Goal: Task Accomplishment & Management: Use online tool/utility

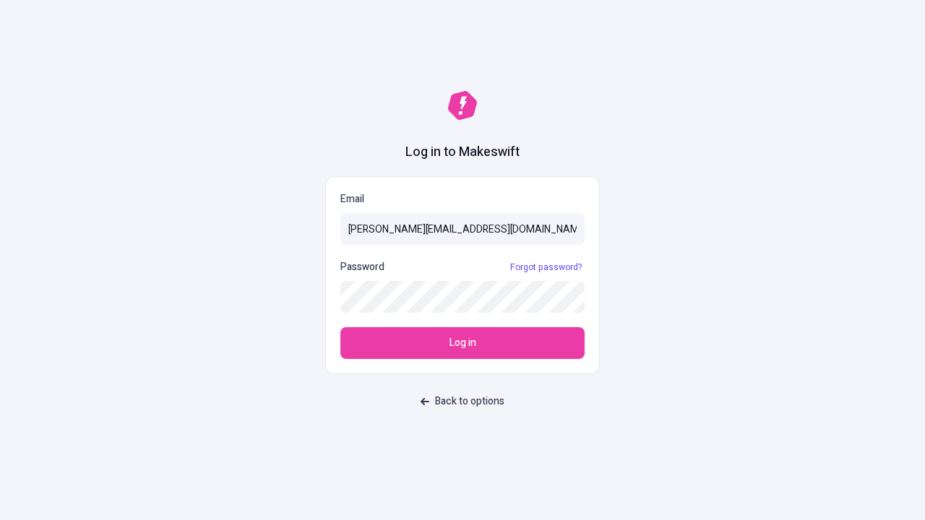
type input "[PERSON_NAME][EMAIL_ADDRESS][DOMAIN_NAME]"
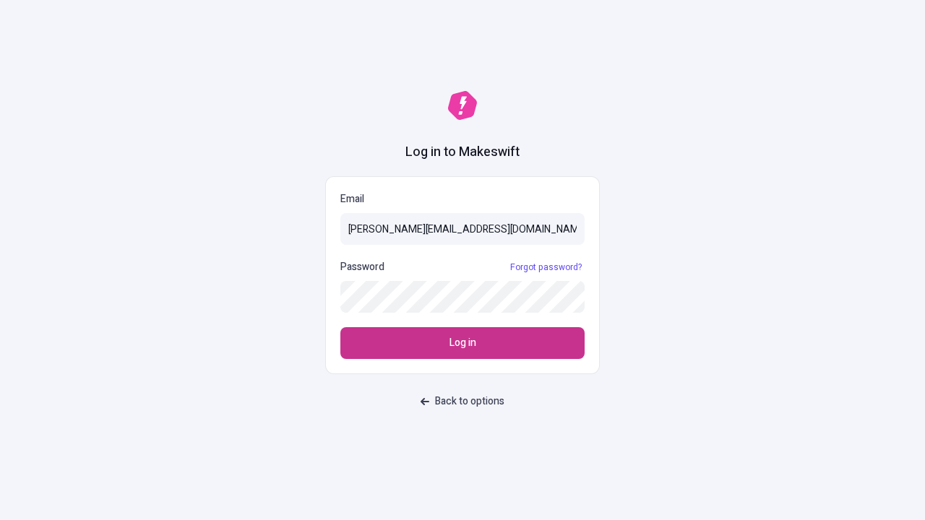
click at [463, 343] on span "Log in" at bounding box center [463, 343] width 27 height 16
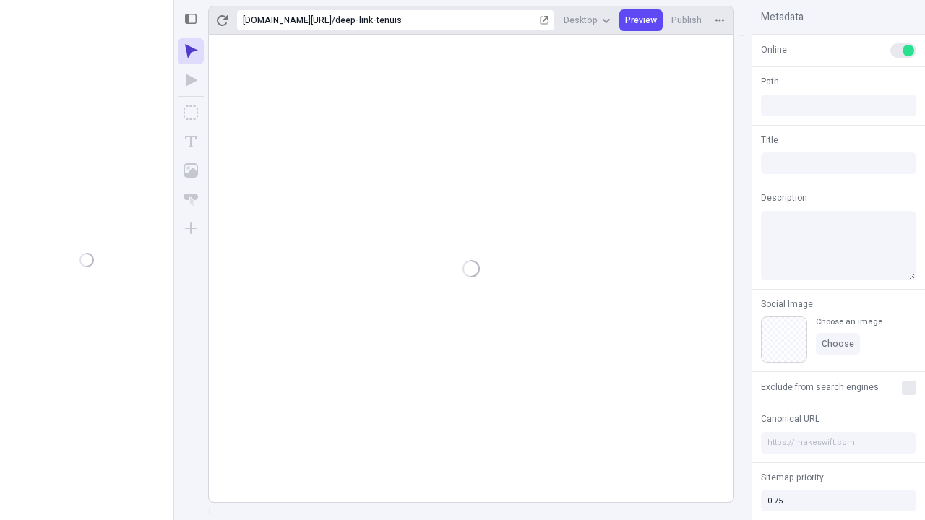
type input "/deep-link-tenuis"
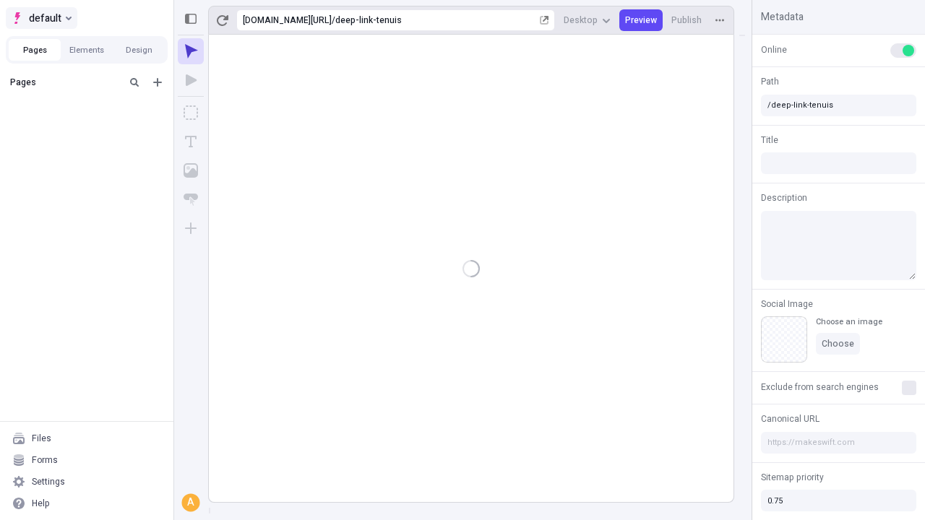
click at [40, 18] on span "default" at bounding box center [45, 17] width 33 height 17
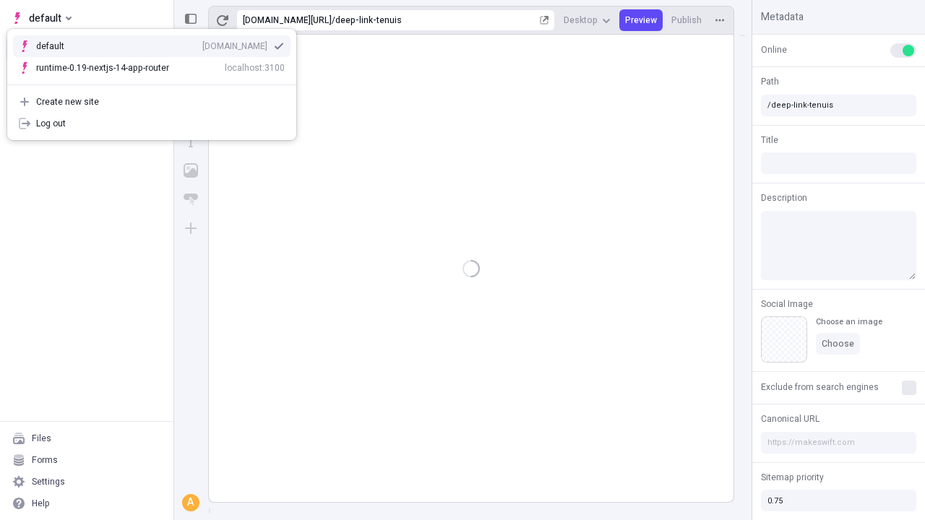
click at [202, 43] on div "qee9k4dy7d.staging.makeswift.site" at bounding box center [234, 46] width 65 height 12
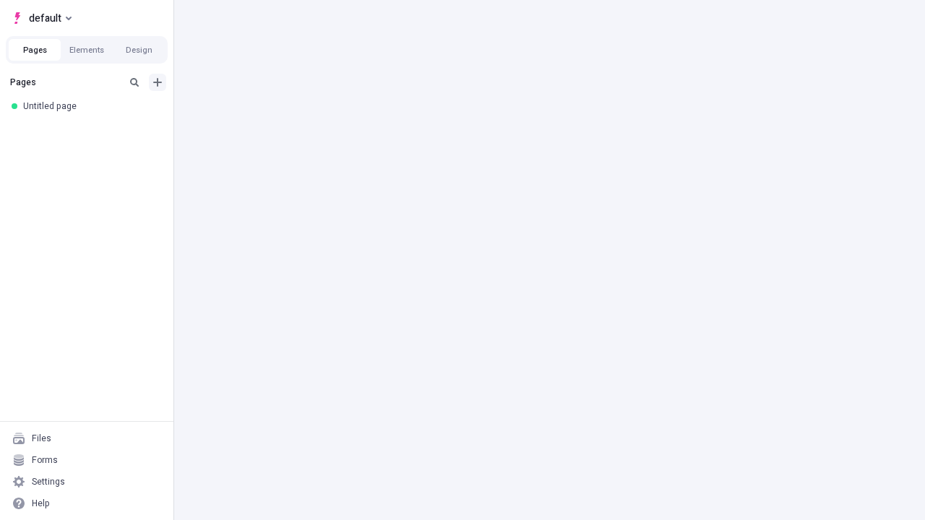
click at [158, 82] on icon "Add new" at bounding box center [157, 82] width 9 height 9
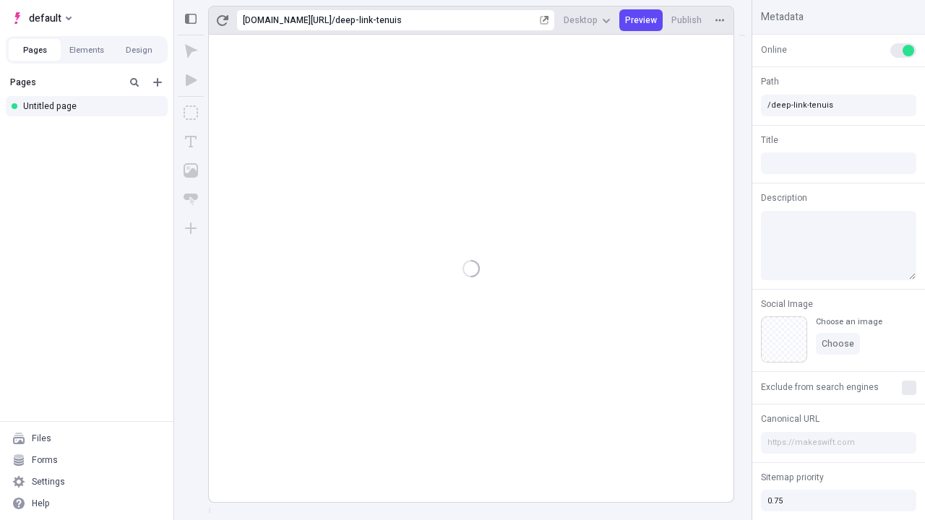
click at [91, 129] on div "Blank page" at bounding box center [91, 130] width 139 height 22
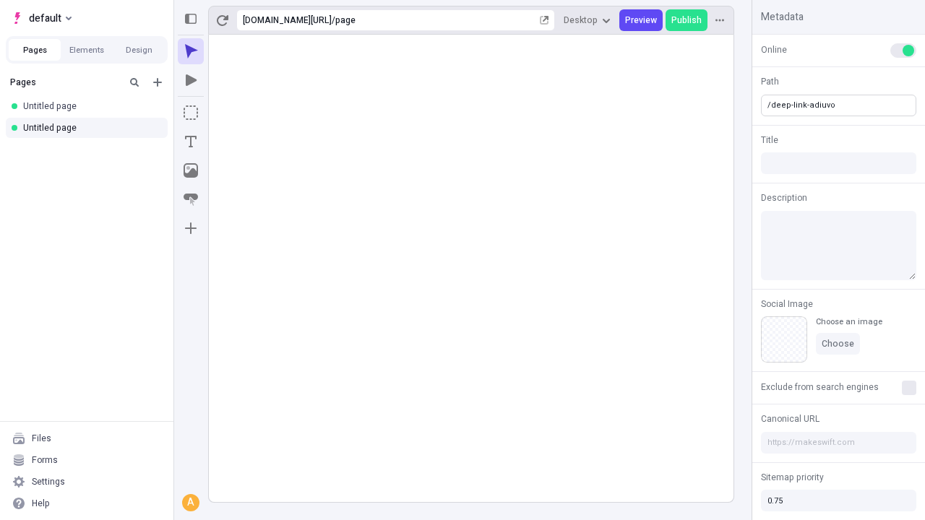
type input "/deep-link-adiuvo"
click at [158, 82] on icon "Add new" at bounding box center [157, 82] width 9 height 9
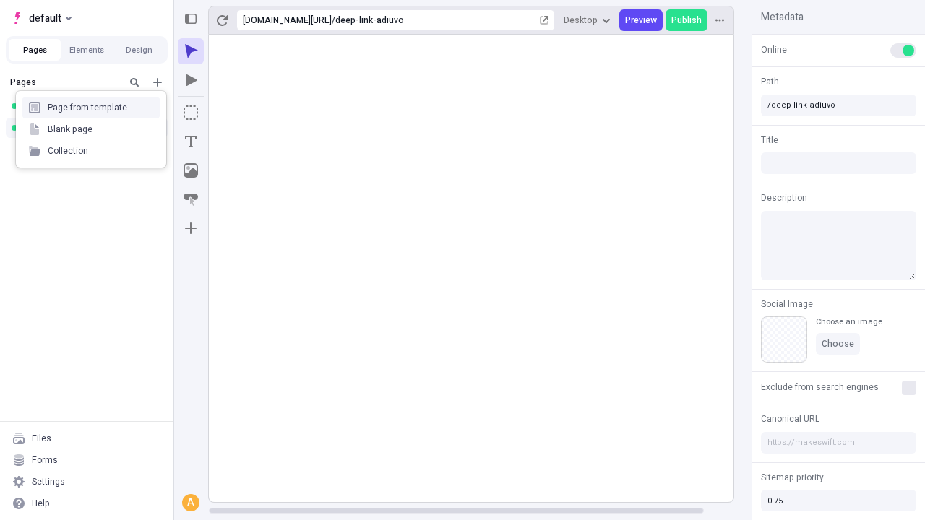
click at [91, 129] on div "Blank page" at bounding box center [91, 130] width 139 height 22
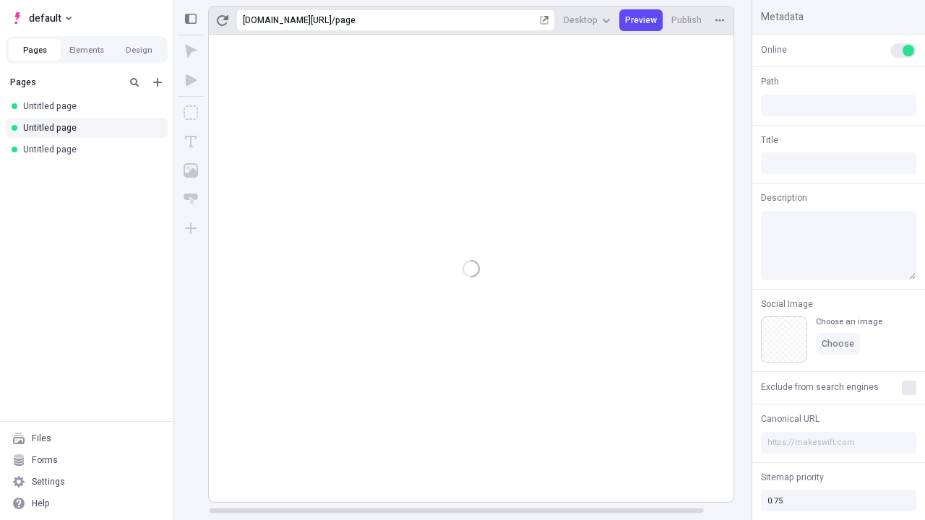
type input "/page"
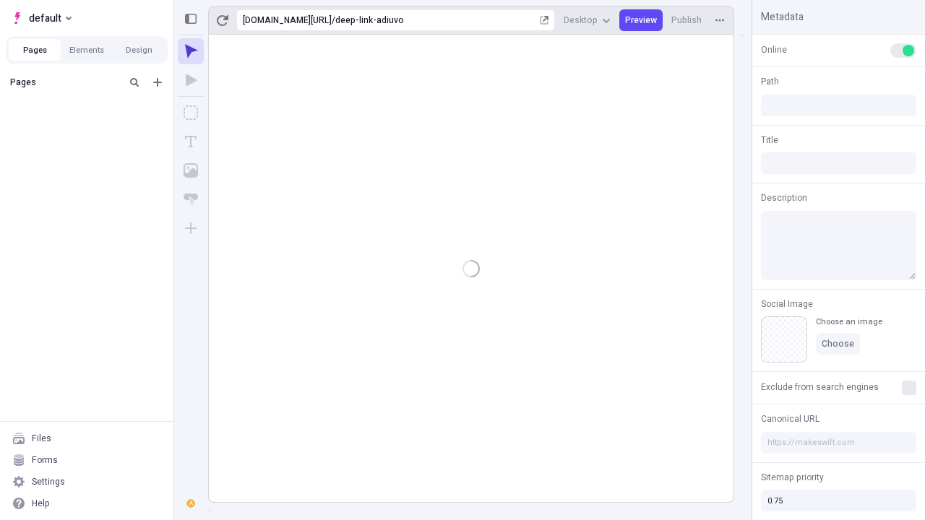
type input "/deep-link-adiuvo"
